Goal: Information Seeking & Learning: Learn about a topic

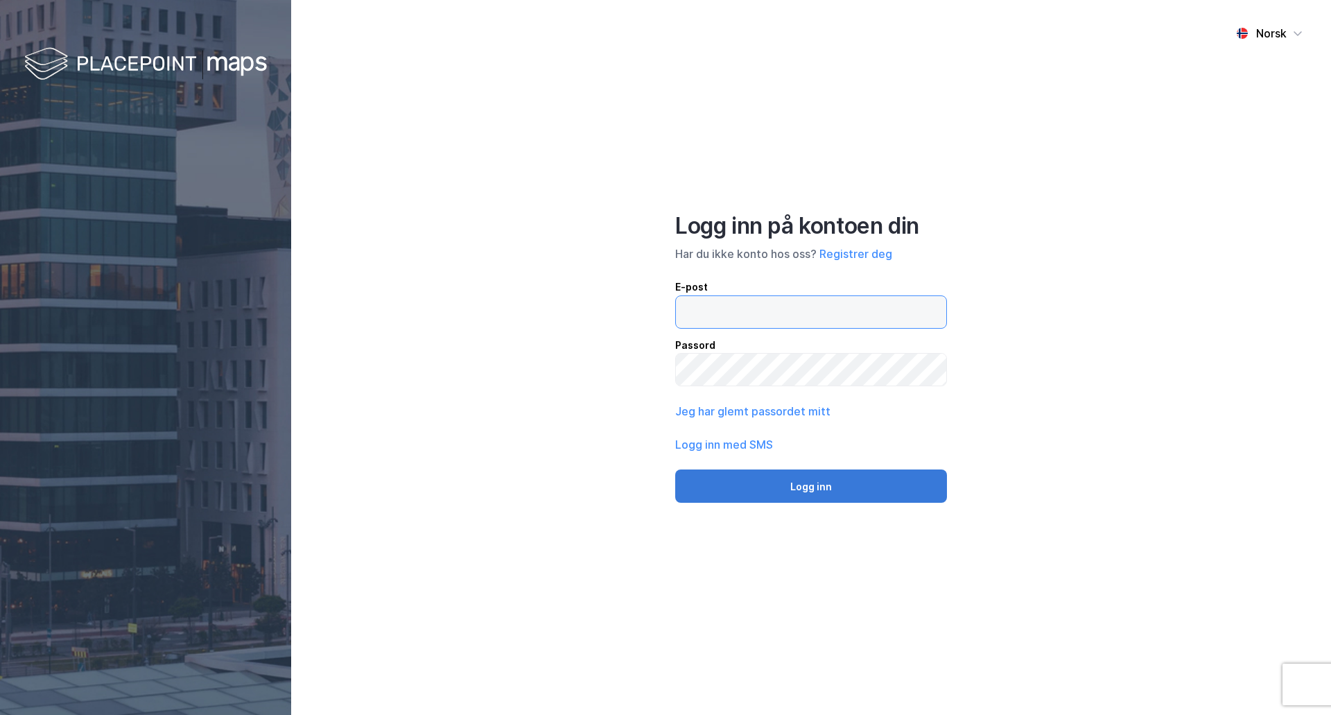
type input "[EMAIL_ADDRESS][DOMAIN_NAME]"
click at [766, 489] on button "Logg inn" at bounding box center [811, 485] width 272 height 33
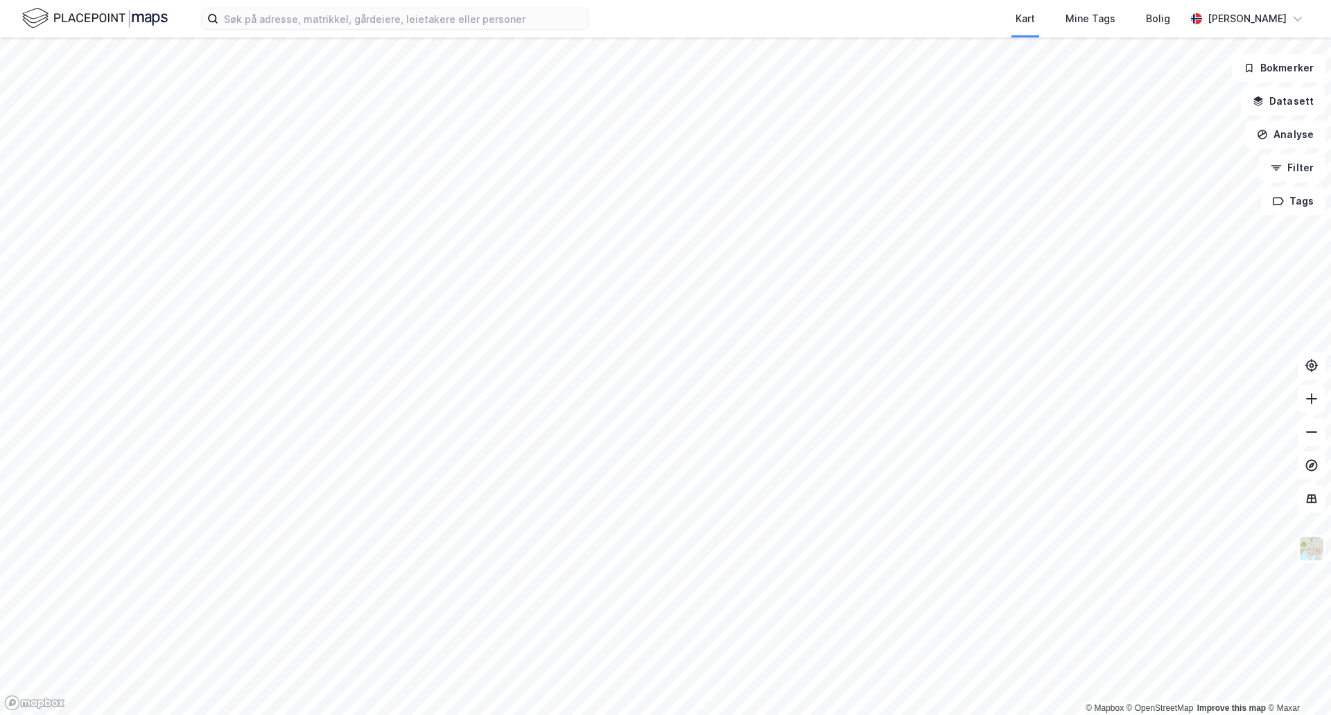
click at [659, 0] on html "Kart Mine Tags Bolig [PERSON_NAME] © Mapbox © OpenStreetMap Improve this map © …" at bounding box center [665, 357] width 1331 height 715
click at [0, 714] on html "Kart Mine Tags Bolig [PERSON_NAME] © Mapbox © OpenStreetMap Improve this map © …" at bounding box center [665, 357] width 1331 height 715
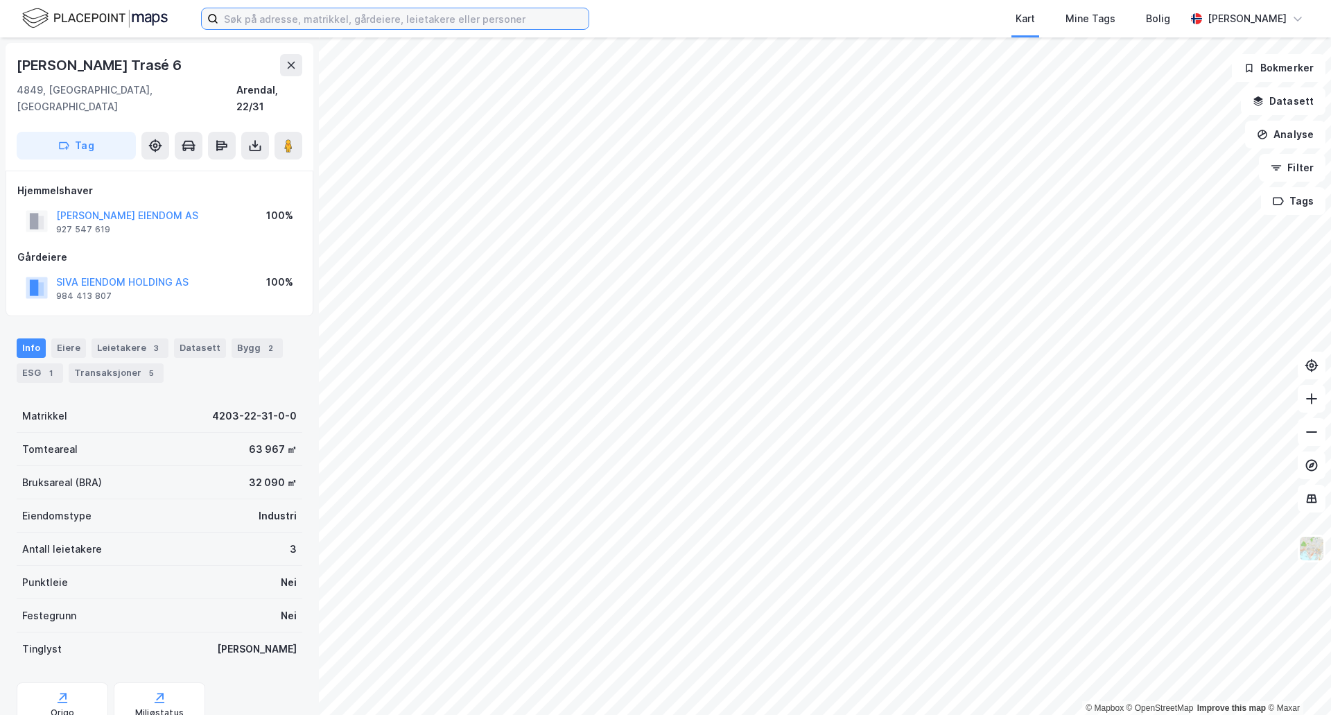
click at [282, 11] on input at bounding box center [403, 18] width 370 height 21
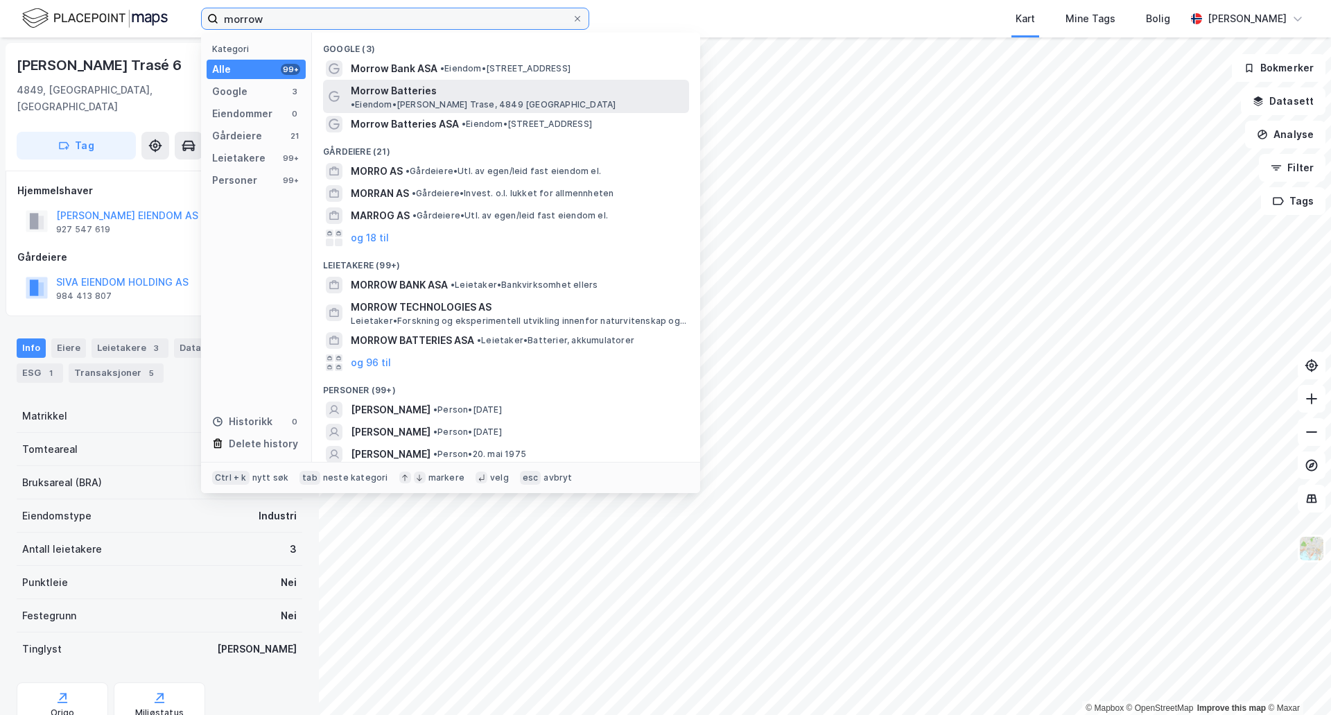
type input "morrow"
click at [431, 92] on span "Morrow Batteries" at bounding box center [394, 91] width 86 height 17
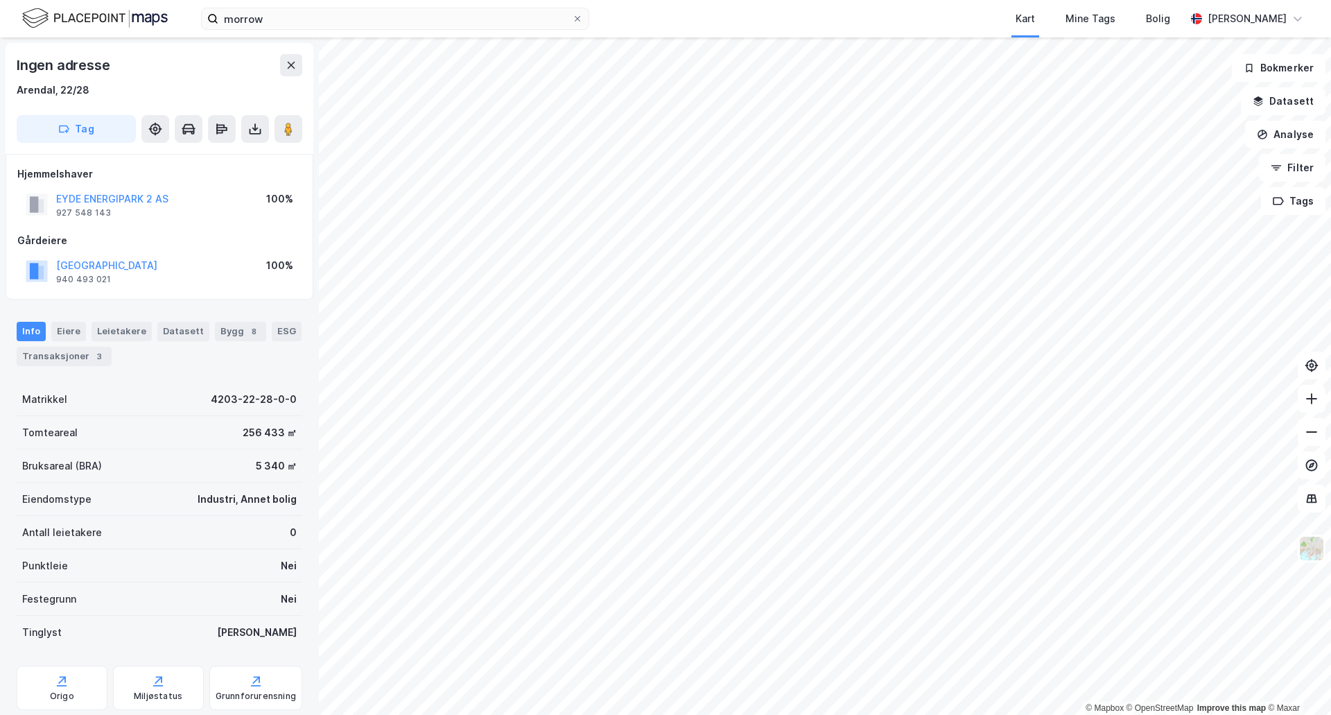
click at [174, 711] on div "© Mapbox © OpenStreetMap Improve this map © Maxar Ingen adresse [GEOGRAPHIC_DAT…" at bounding box center [665, 376] width 1331 height 678
